Goal: Find specific page/section: Find specific page/section

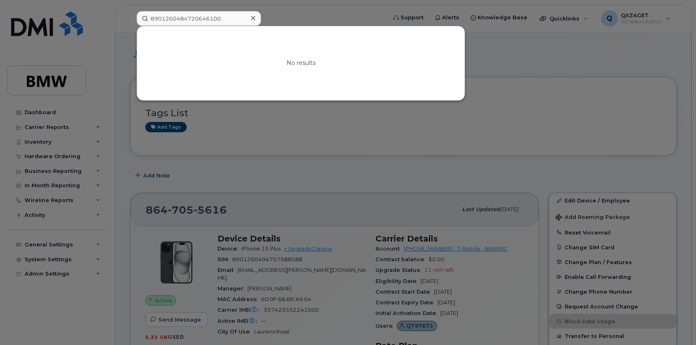
scroll to position [74, 0]
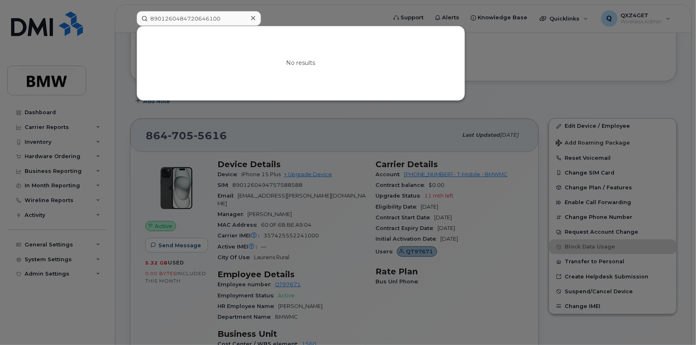
click at [253, 15] on icon at bounding box center [253, 18] width 4 height 7
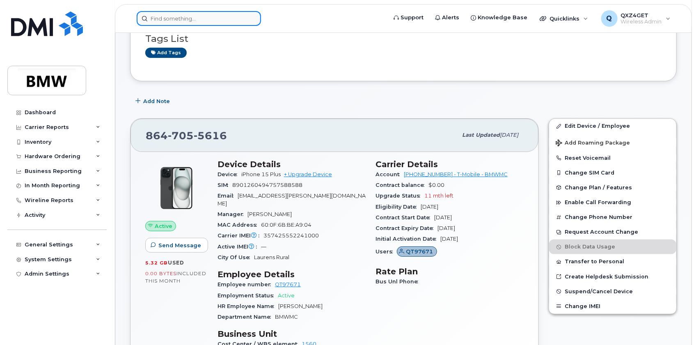
click at [199, 18] on input at bounding box center [199, 18] width 124 height 15
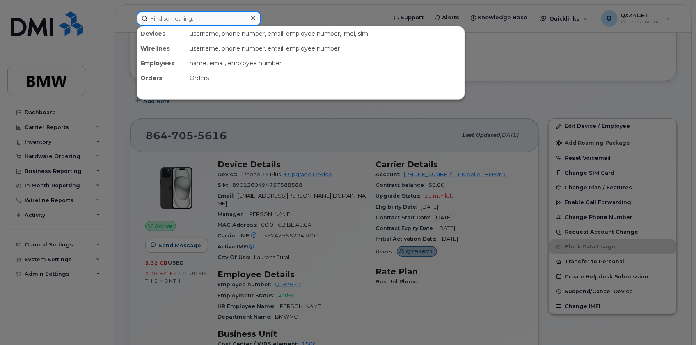
click at [156, 15] on input at bounding box center [199, 18] width 124 height 15
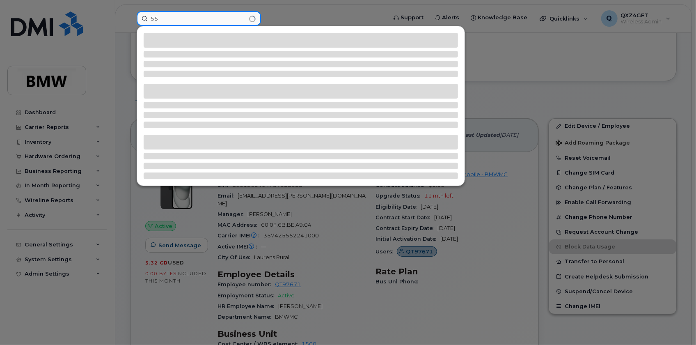
type input "5"
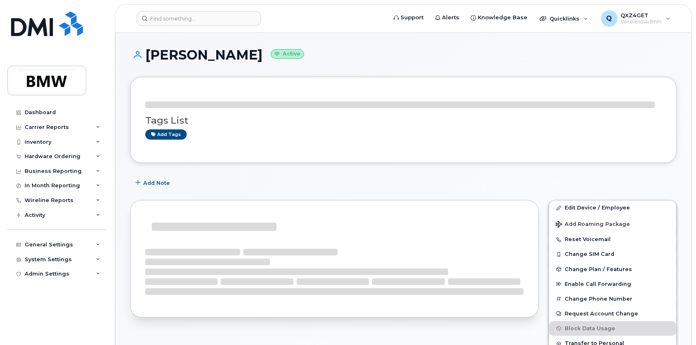
click at [218, 8] on header "Support Alerts Knowledge Base Quicklinks Suspend / Cancel Device Change SIM Car…" at bounding box center [403, 18] width 577 height 29
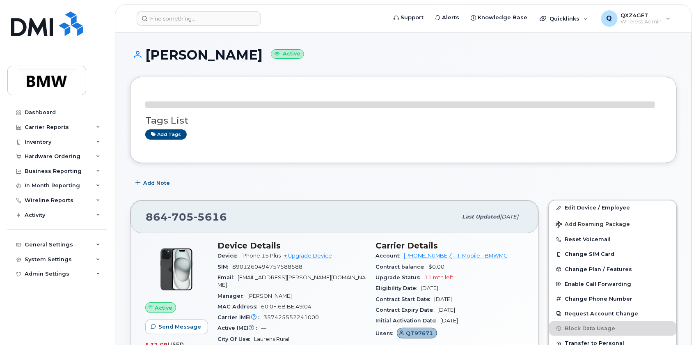
click at [220, 10] on header "Support Alerts Knowledge Base Quicklinks Suspend / Cancel Device Change SIM Car…" at bounding box center [403, 18] width 577 height 29
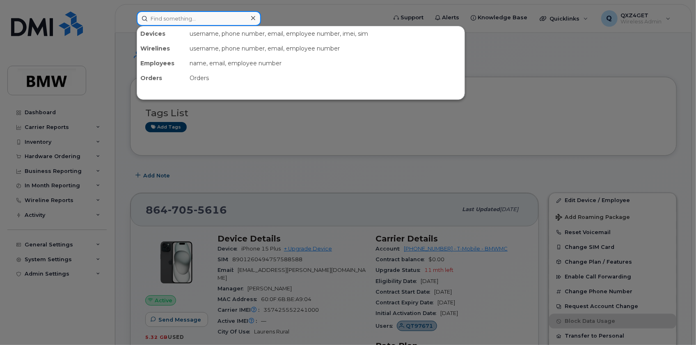
click at [207, 16] on input at bounding box center [199, 18] width 124 height 15
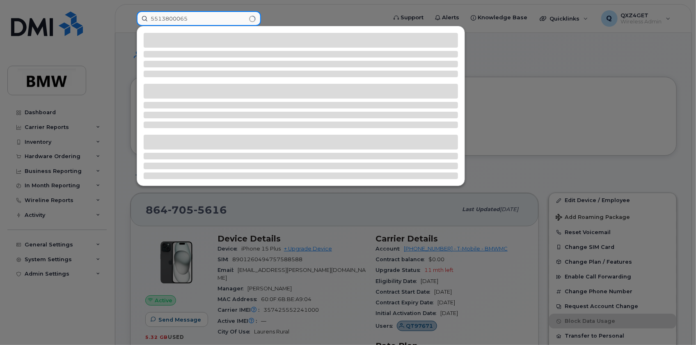
type input "5513800065"
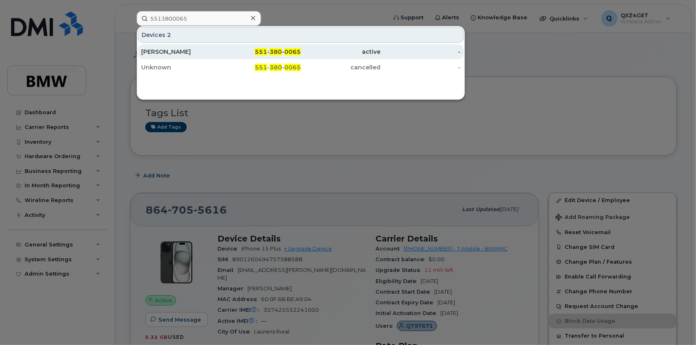
click at [172, 52] on div "Jackie Berlengi" at bounding box center [181, 52] width 80 height 8
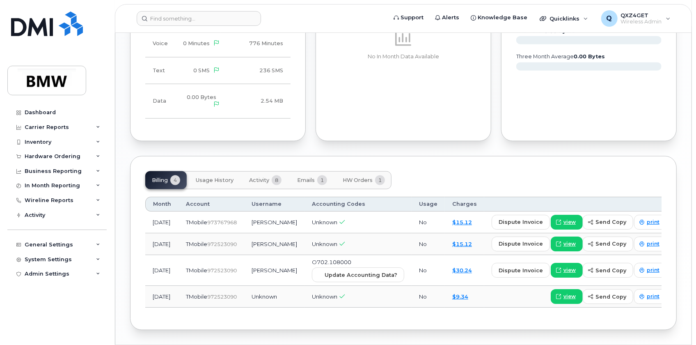
scroll to position [625, 0]
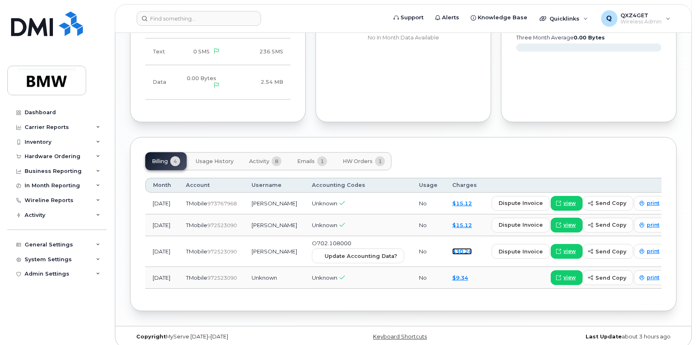
click at [454, 248] on link "$30.24" at bounding box center [462, 251] width 20 height 7
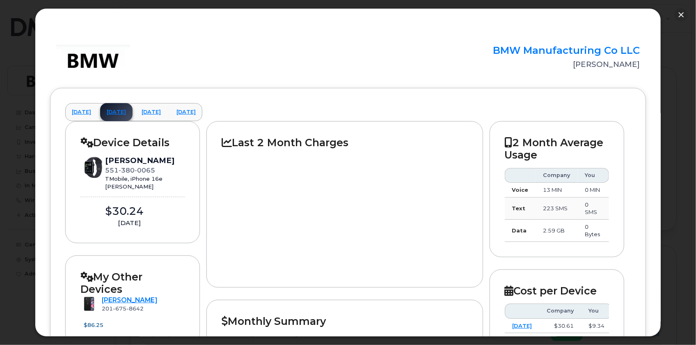
scroll to position [513, 0]
drag, startPoint x: 603, startPoint y: 161, endPoint x: 665, endPoint y: 124, distance: 72.7
click at [665, 124] on div at bounding box center [348, 172] width 696 height 345
click at [685, 13] on button "button" at bounding box center [681, 14] width 13 height 13
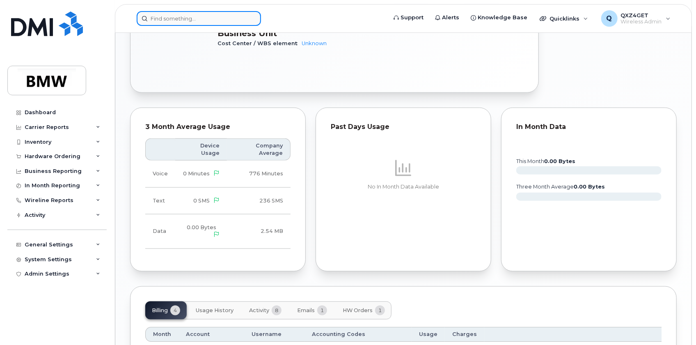
click at [156, 17] on input at bounding box center [199, 18] width 124 height 15
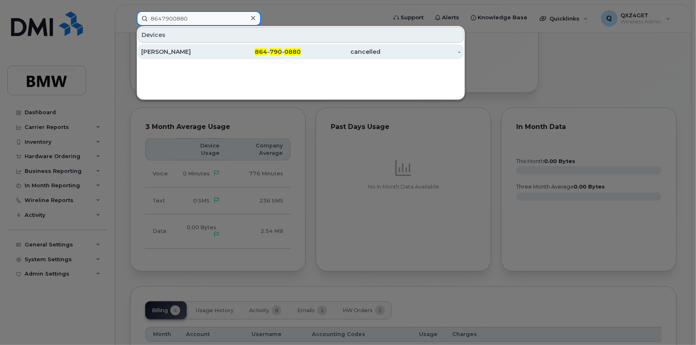
type input "8647900880"
click at [156, 52] on div "[PERSON_NAME]" at bounding box center [181, 52] width 80 height 8
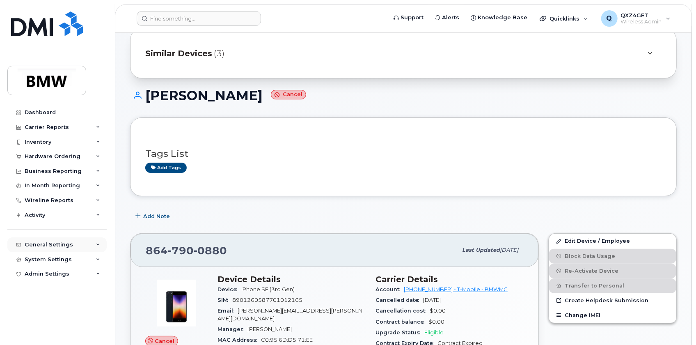
scroll to position [37, 0]
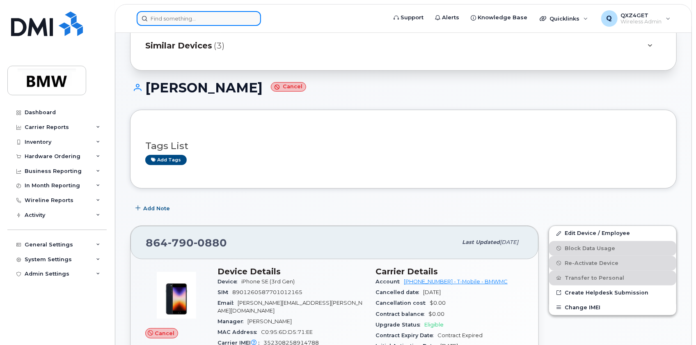
drag, startPoint x: 172, startPoint y: 13, endPoint x: 171, endPoint y: 17, distance: 4.3
click at [172, 13] on input at bounding box center [199, 18] width 124 height 15
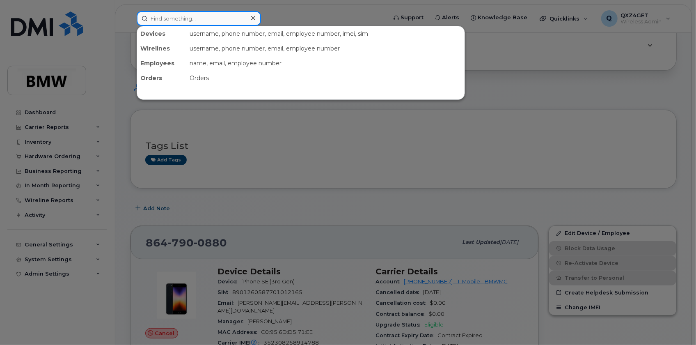
click at [170, 18] on input at bounding box center [199, 18] width 124 height 15
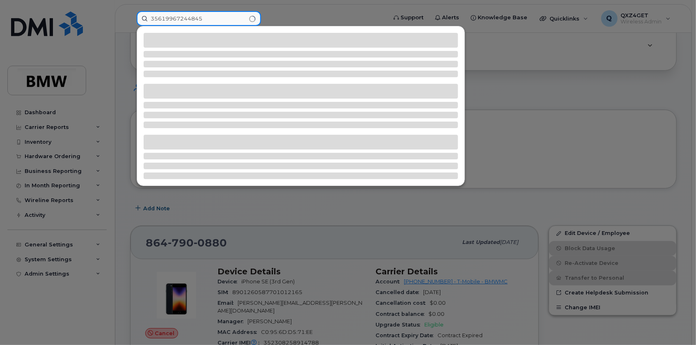
type input "356199672448453"
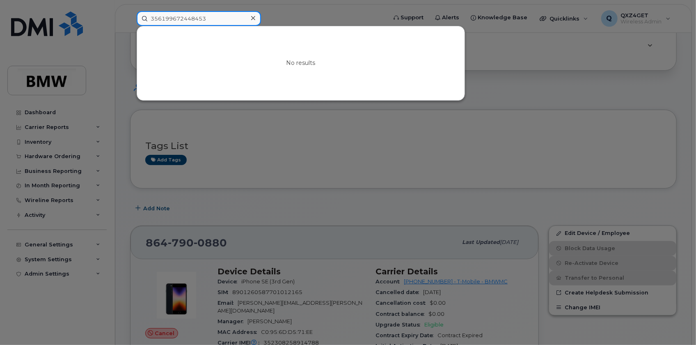
drag, startPoint x: 210, startPoint y: 21, endPoint x: 90, endPoint y: -15, distance: 124.9
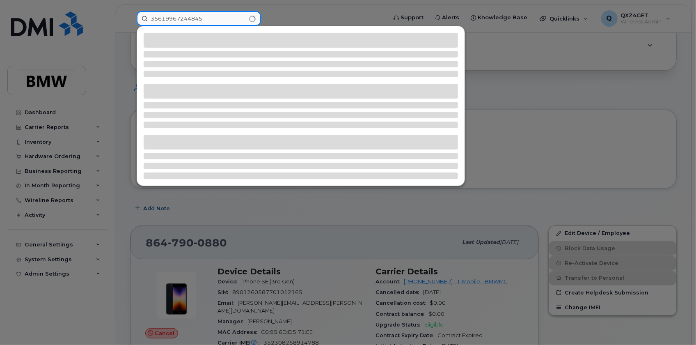
type input "356199672448453"
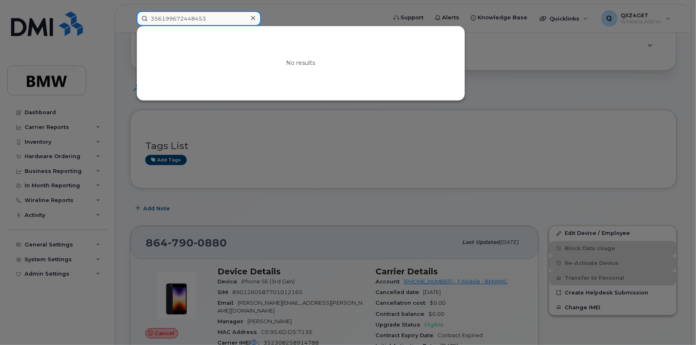
drag, startPoint x: 209, startPoint y: 20, endPoint x: 102, endPoint y: 15, distance: 107.2
click at [130, 15] on div "356199672448453 No results" at bounding box center [259, 18] width 258 height 15
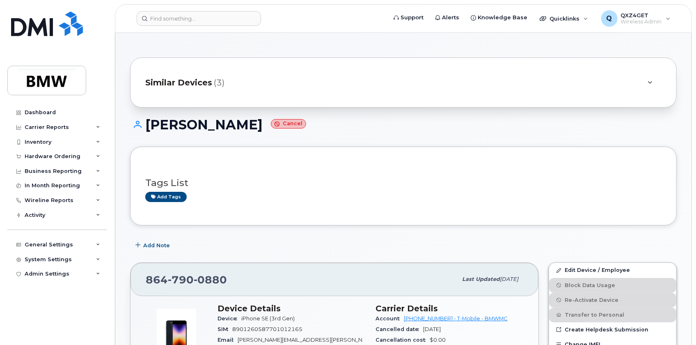
click at [184, 26] on header "Support Alerts Knowledge Base Quicklinks Suspend / Cancel Device Change SIM Car…" at bounding box center [403, 18] width 577 height 29
click at [184, 20] on input at bounding box center [199, 18] width 124 height 15
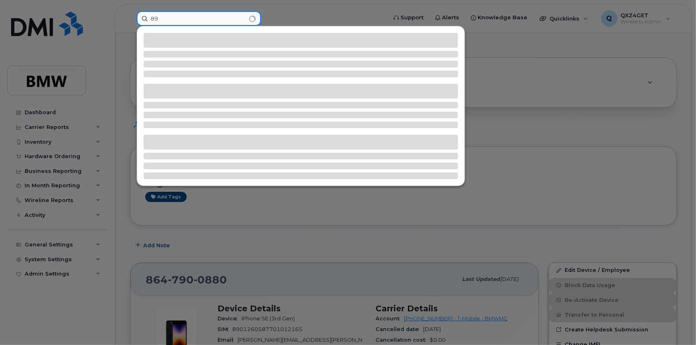
type input "8"
type input "3"
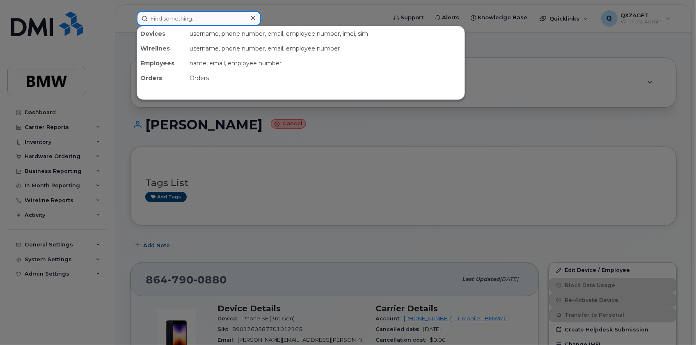
click at [197, 17] on input at bounding box center [199, 18] width 124 height 15
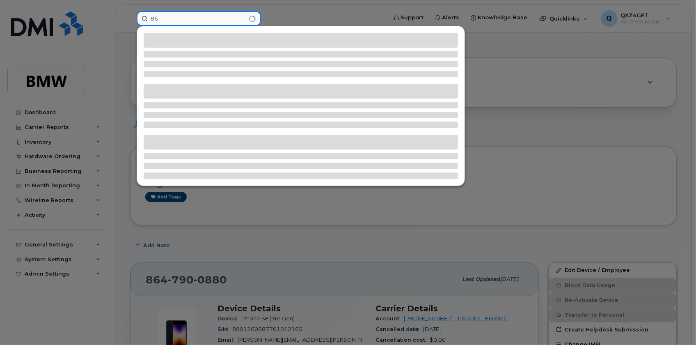
type input "8"
type input "3"
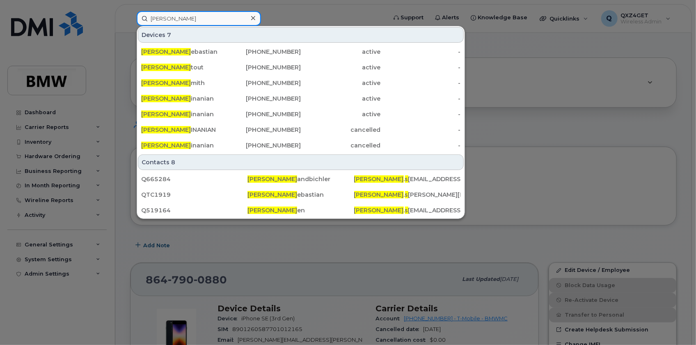
click at [172, 21] on input "[PERSON_NAME]" at bounding box center [199, 18] width 124 height 15
drag, startPoint x: 172, startPoint y: 20, endPoint x: 71, endPoint y: 1, distance: 102.6
click at [130, 11] on div "[PERSON_NAME] s Devices 7 [PERSON_NAME] S ebastian [PHONE_NUMBER] active - [PER…" at bounding box center [259, 18] width 258 height 15
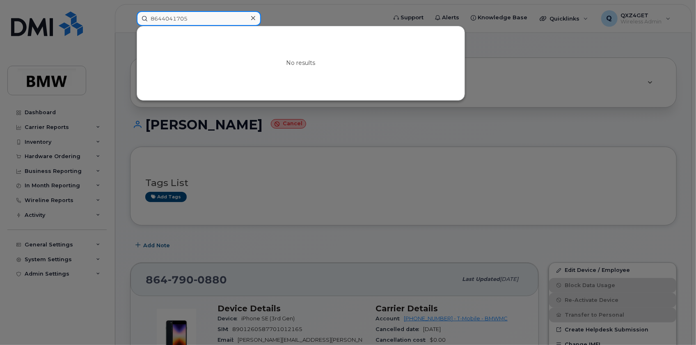
type input "8644041705"
